Goal: Task Accomplishment & Management: Use online tool/utility

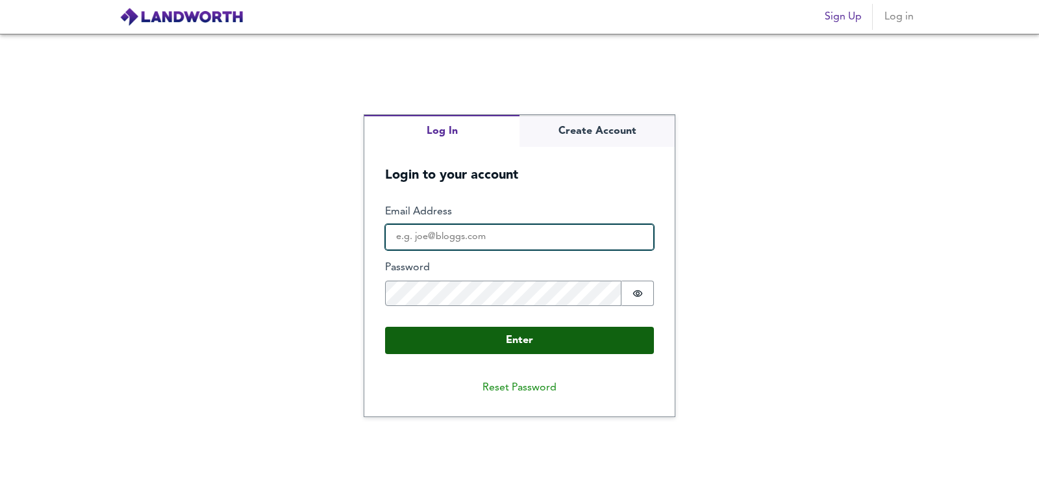
type input "[EMAIL_ADDRESS][DOMAIN_NAME]"
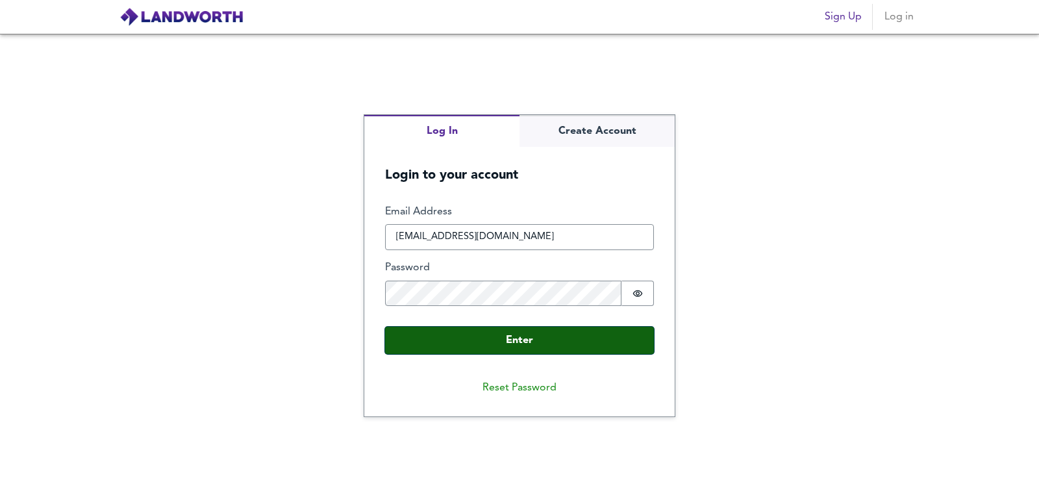
click at [554, 337] on button "Enter" at bounding box center [519, 340] width 269 height 27
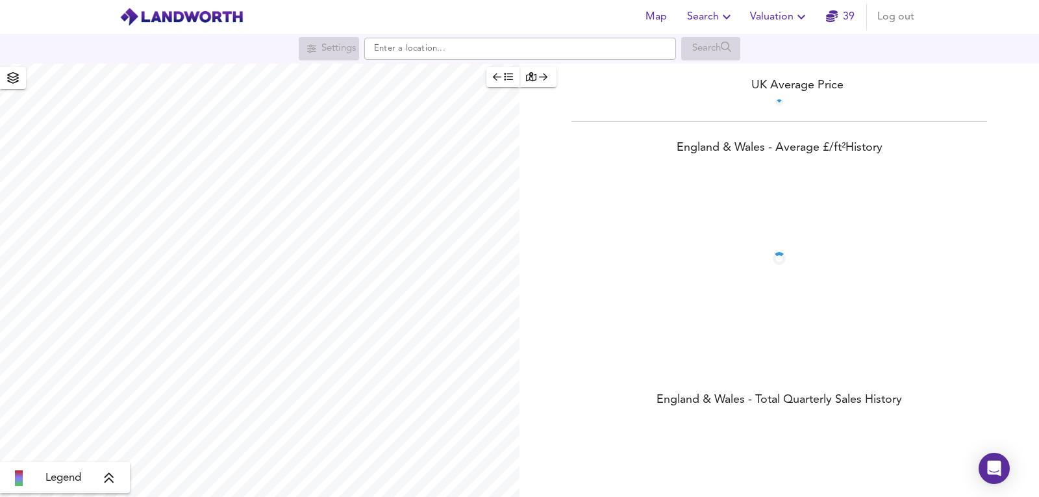
click at [817, 14] on div "Map Search Valuation 39 Log out" at bounding box center [777, 17] width 285 height 26
click at [777, 6] on button "Valuation" at bounding box center [780, 17] width 70 height 26
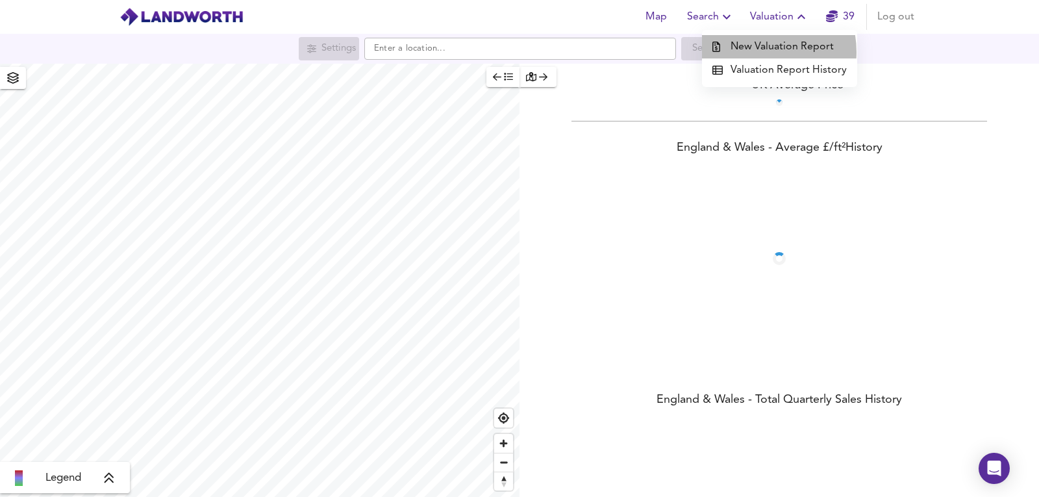
click at [756, 51] on li "New Valuation Report" at bounding box center [779, 46] width 155 height 23
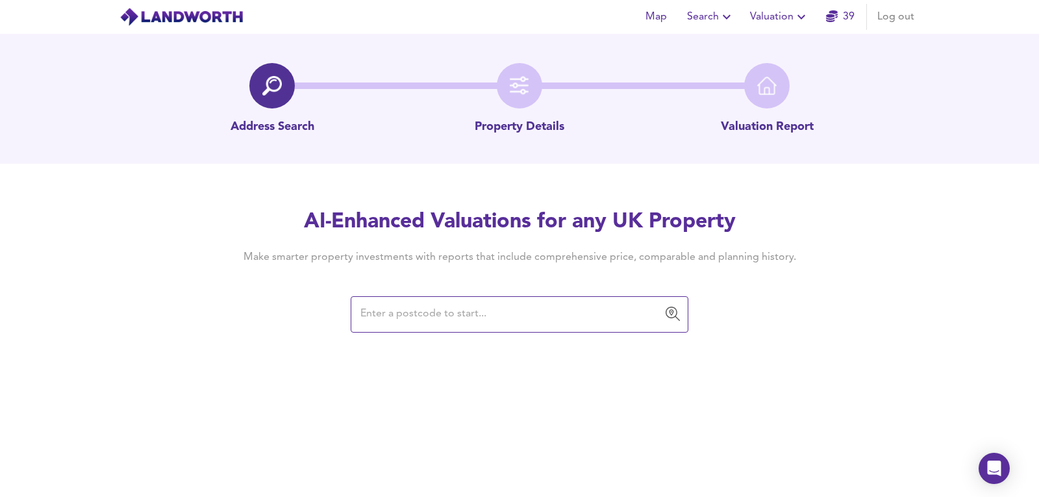
click at [414, 303] on input "text" at bounding box center [510, 314] width 307 height 25
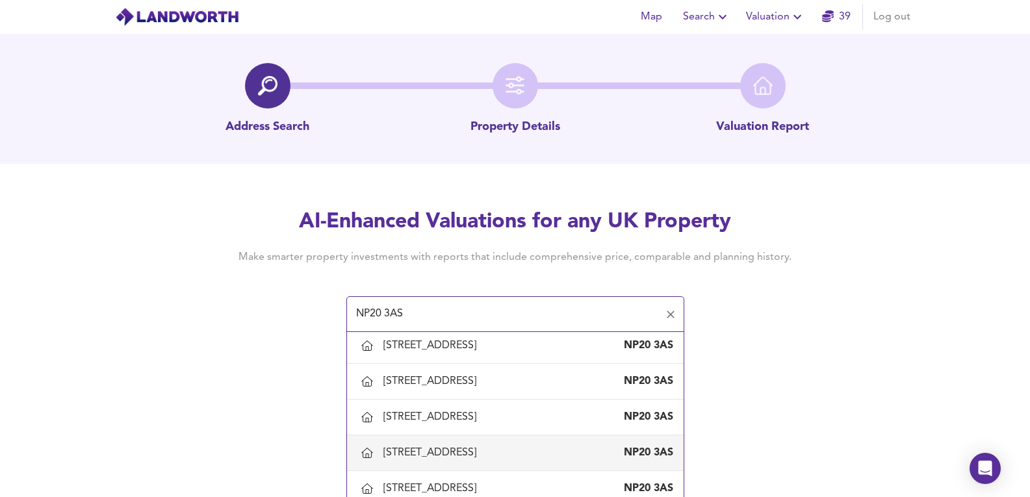
scroll to position [346, 0]
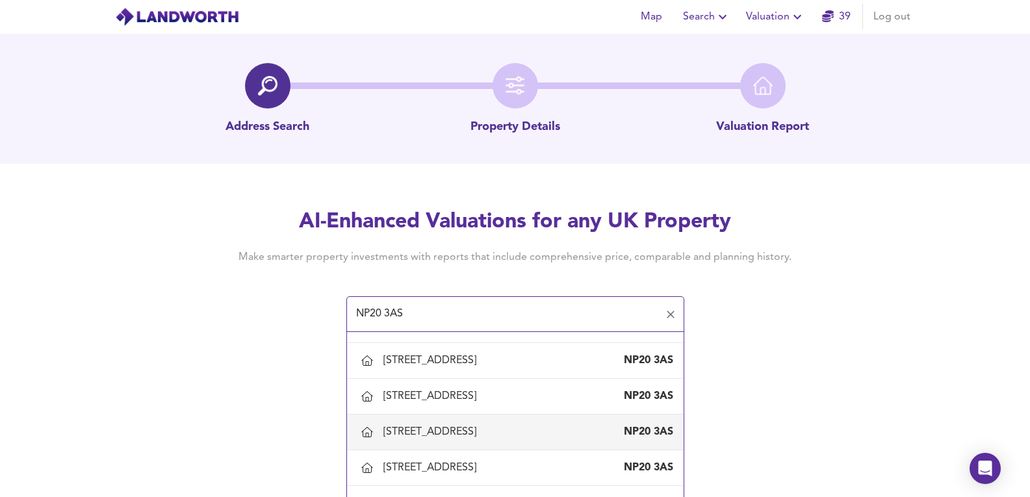
click at [481, 437] on div "[STREET_ADDRESS]" at bounding box center [432, 432] width 98 height 14
type input "[STREET_ADDRESS]"
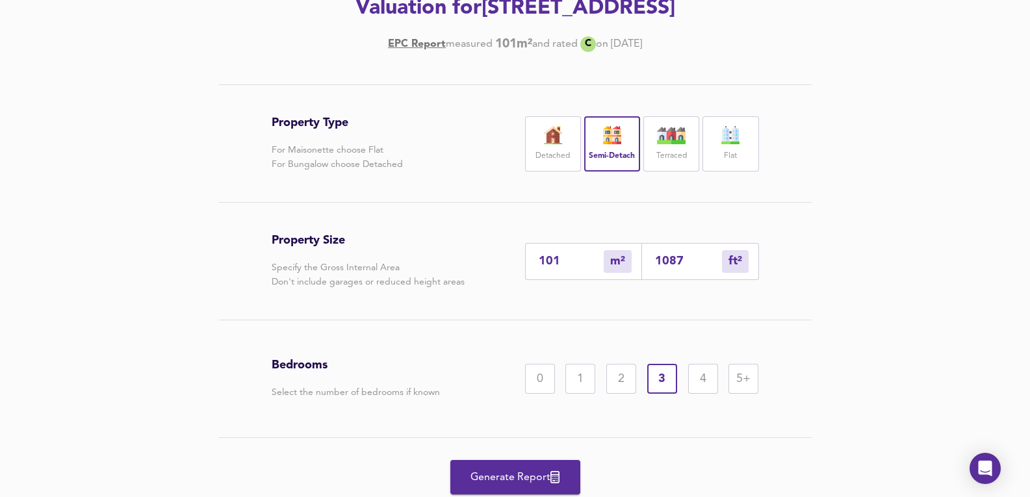
scroll to position [248, 0]
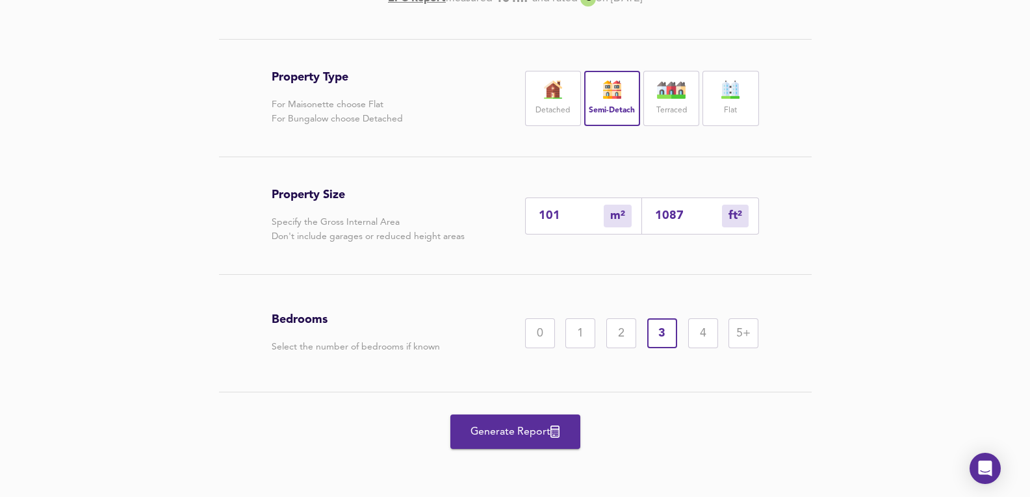
click at [516, 433] on span "Generate Report" at bounding box center [515, 432] width 104 height 18
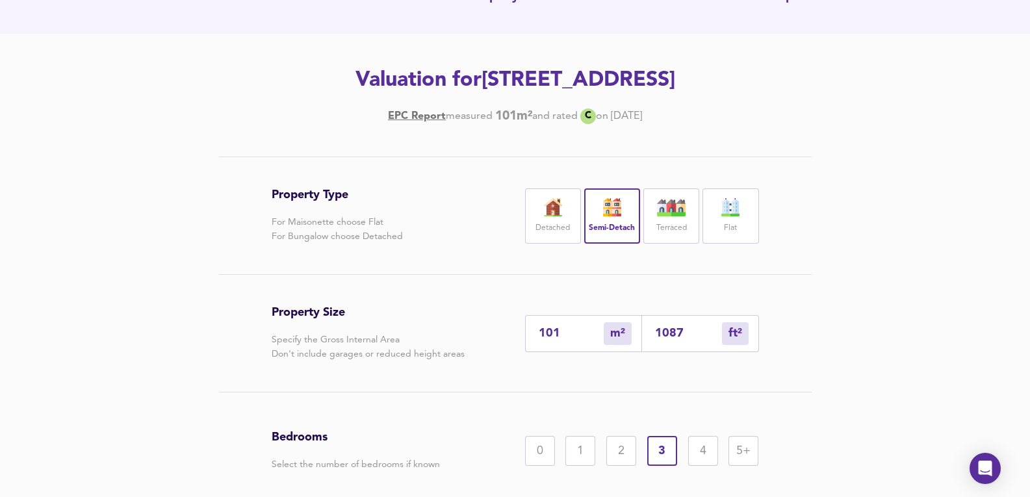
scroll to position [118, 0]
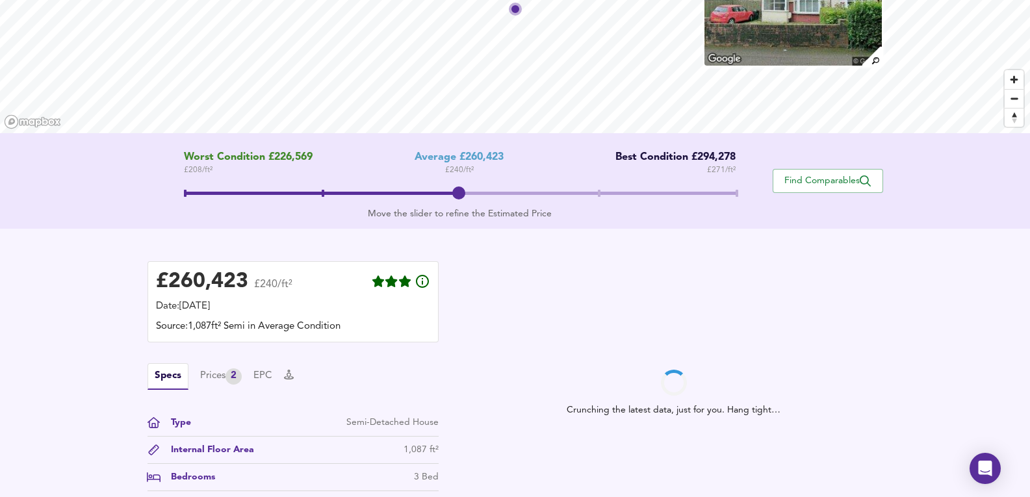
scroll to position [208, 0]
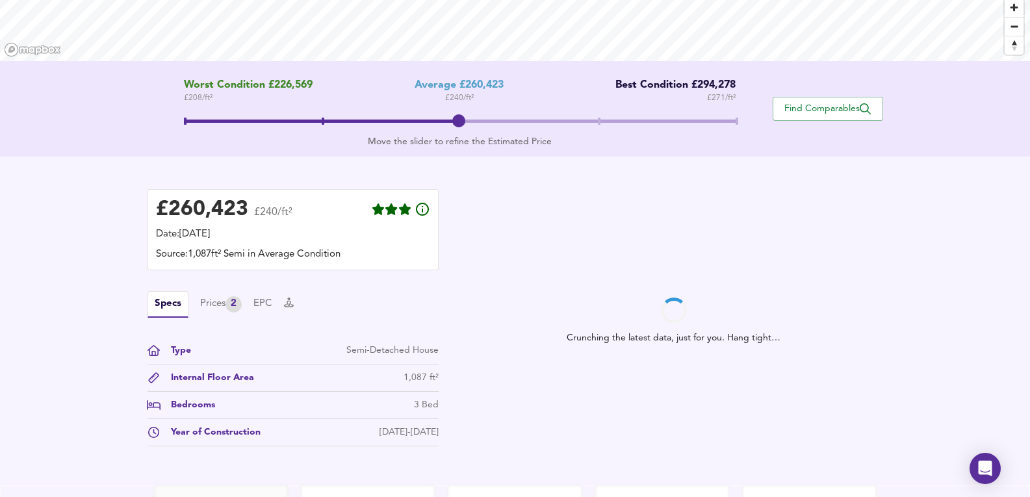
click at [216, 297] on div "Specs Prices 2 EPC" at bounding box center [292, 304] width 291 height 27
click at [213, 305] on div "Prices 2" at bounding box center [221, 304] width 42 height 16
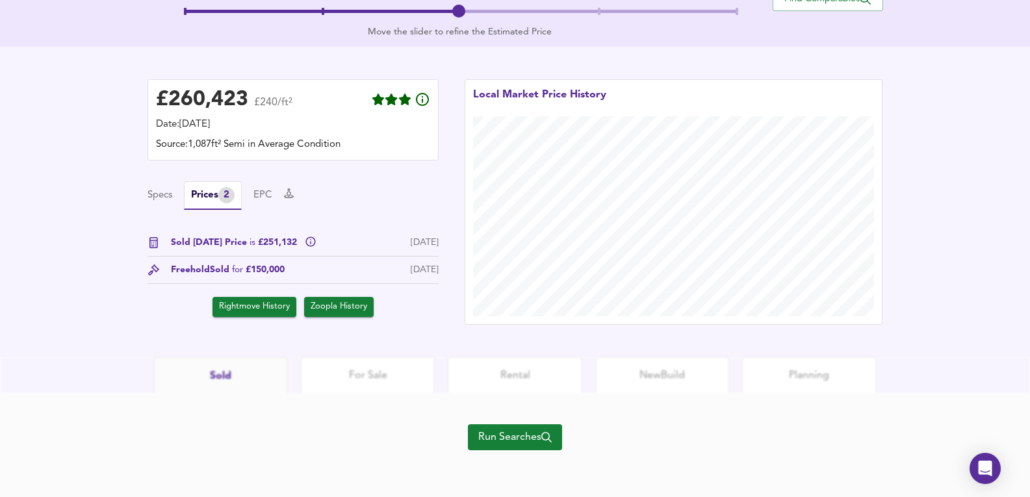
click at [500, 427] on button "Run Searches" at bounding box center [515, 437] width 94 height 26
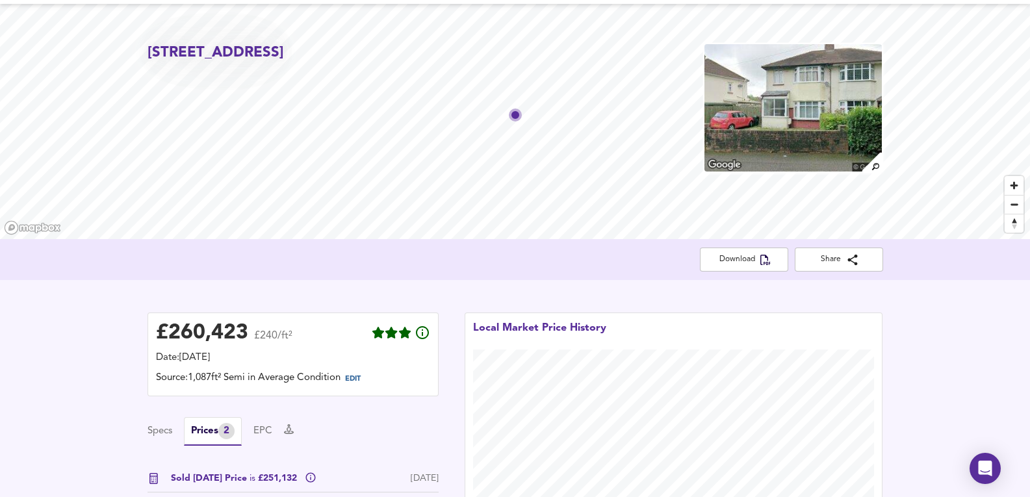
scroll to position [27, 0]
